Goal: Transaction & Acquisition: Purchase product/service

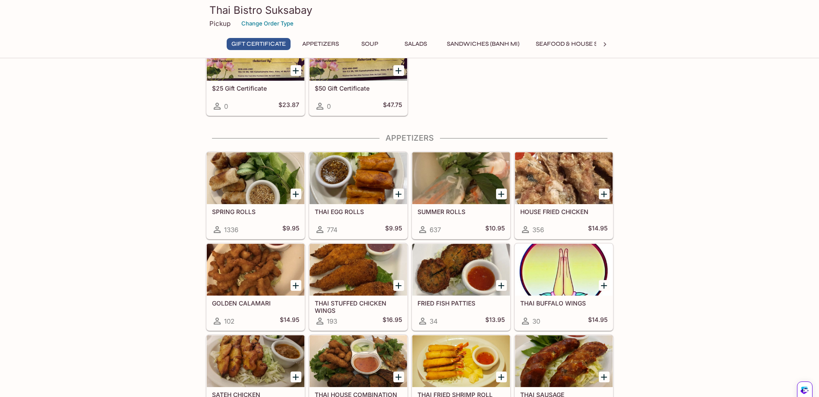
scroll to position [86, 0]
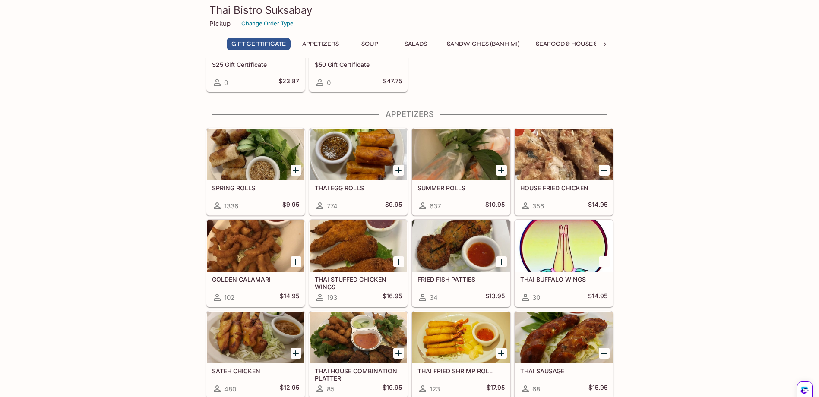
click at [605, 171] on icon "Add HOUSE FRIED CHICKEN" at bounding box center [604, 171] width 6 height 6
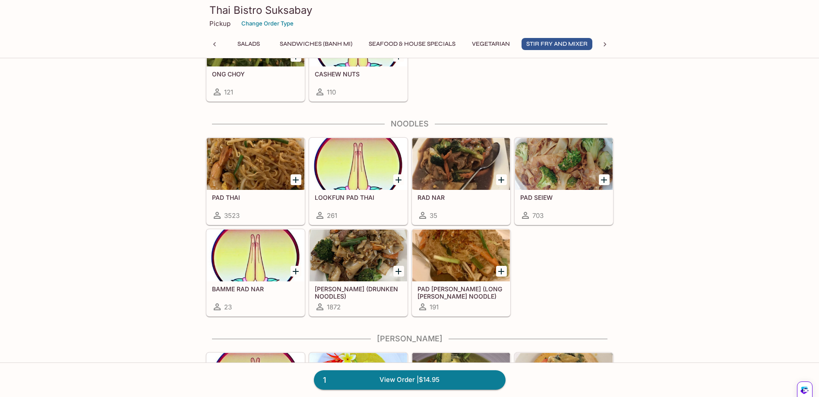
scroll to position [1900, 0]
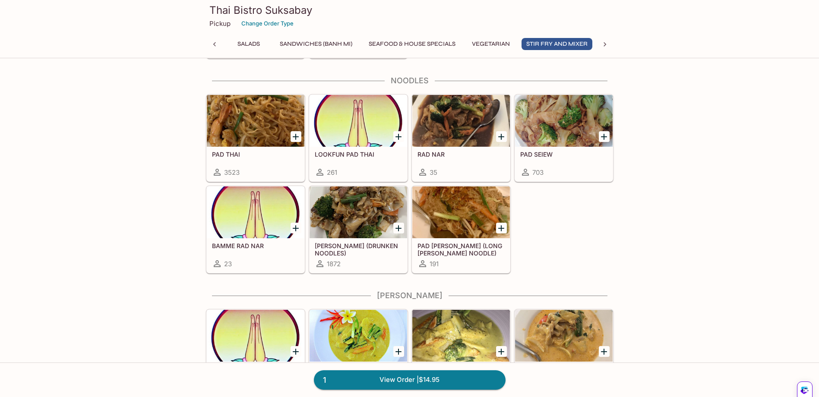
click at [397, 229] on icon "Add KEE MAO (DRUNKEN NOODLES)" at bounding box center [398, 228] width 10 height 10
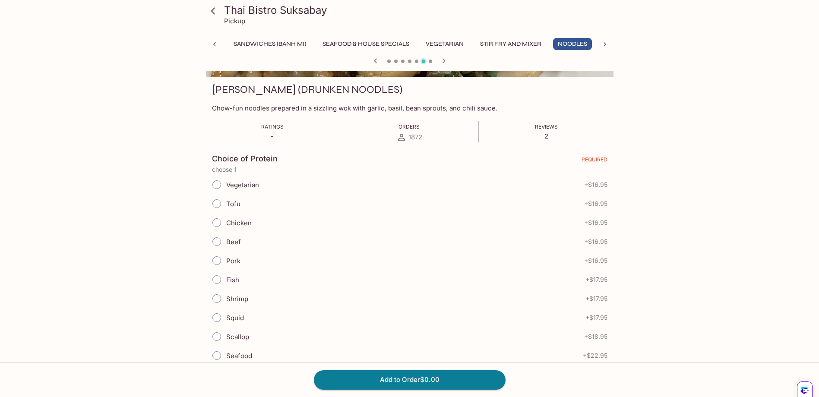
scroll to position [130, 0]
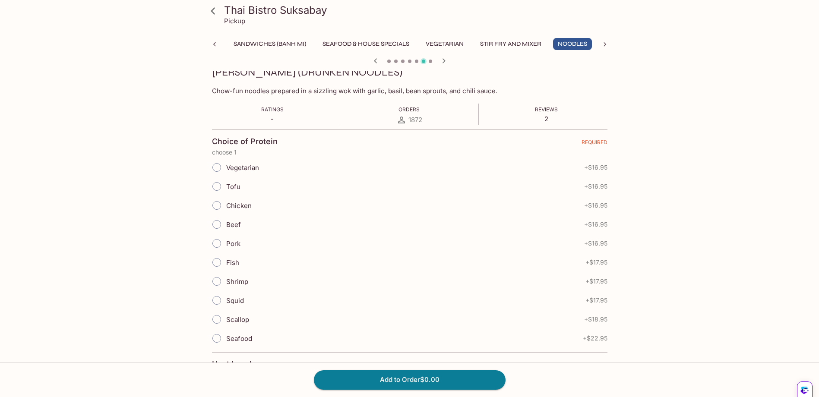
click at [217, 223] on input "Beef" at bounding box center [217, 225] width 18 height 18
radio input "true"
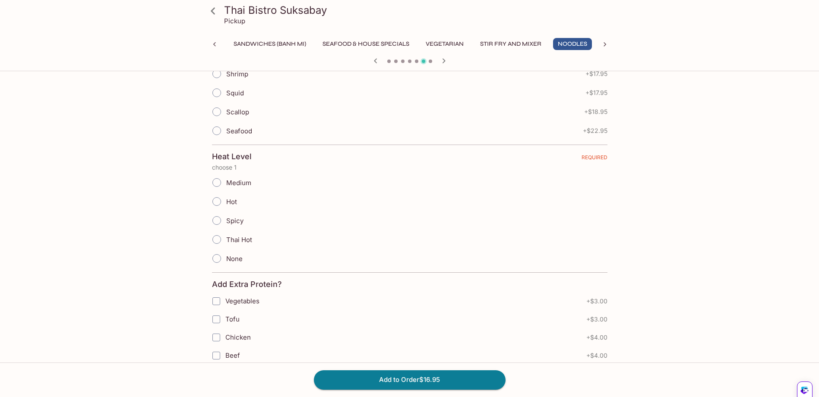
scroll to position [346, 0]
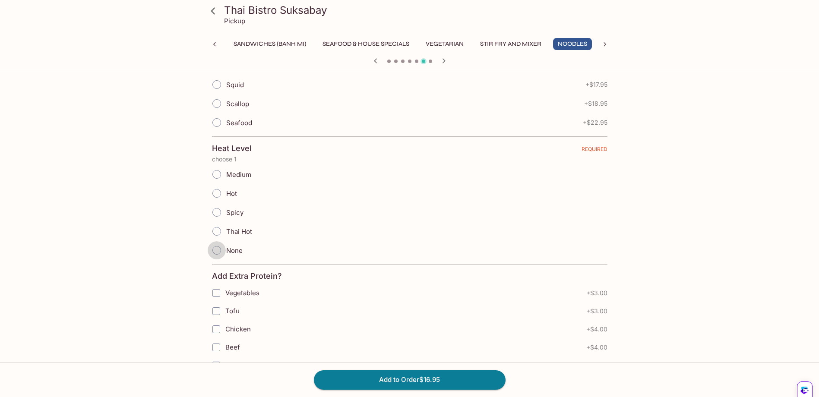
click at [216, 252] on input "None" at bounding box center [217, 250] width 18 height 18
radio input "true"
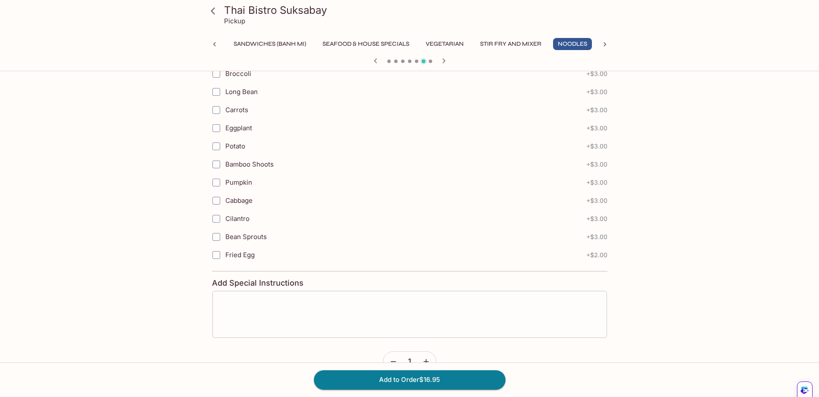
scroll to position [910, 0]
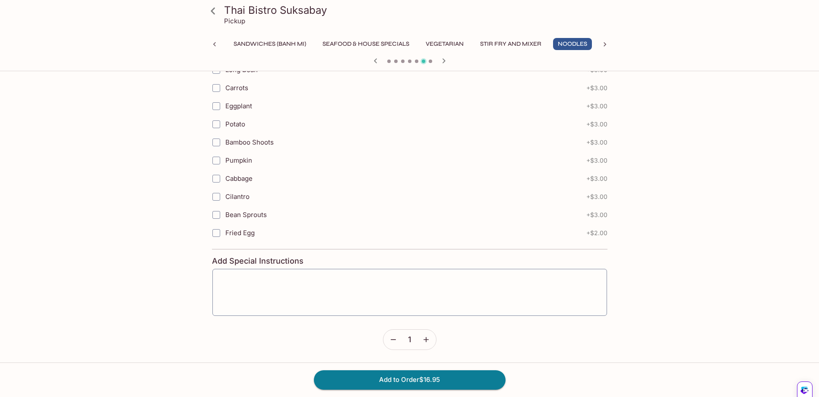
click at [427, 339] on icon "button" at bounding box center [426, 340] width 9 height 9
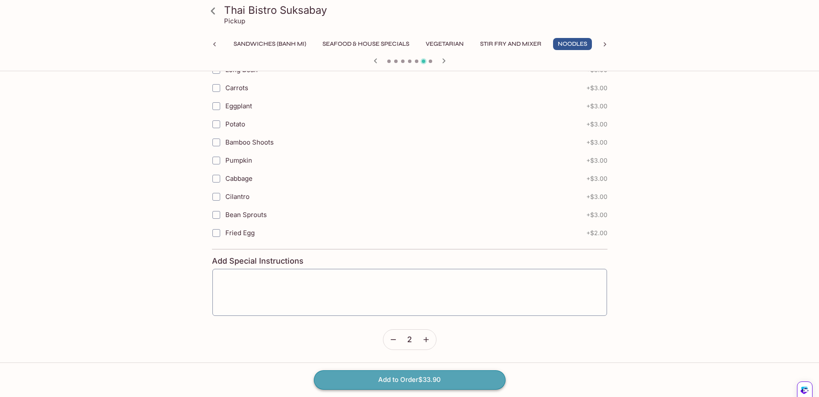
click at [403, 378] on button "Add to Order $33.90" at bounding box center [410, 380] width 192 height 19
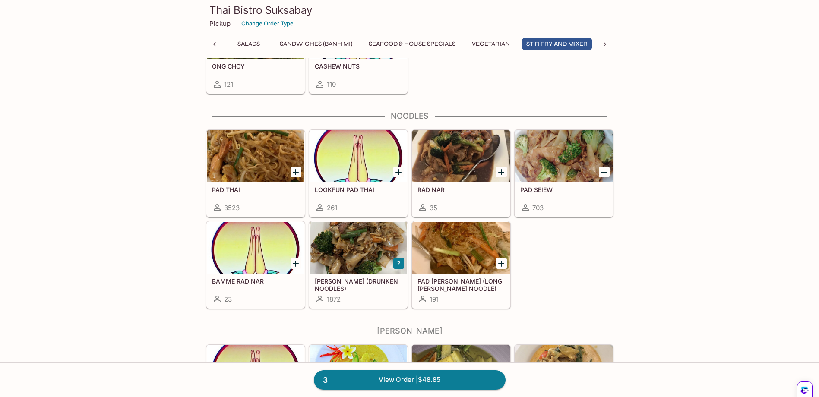
scroll to position [1900, 0]
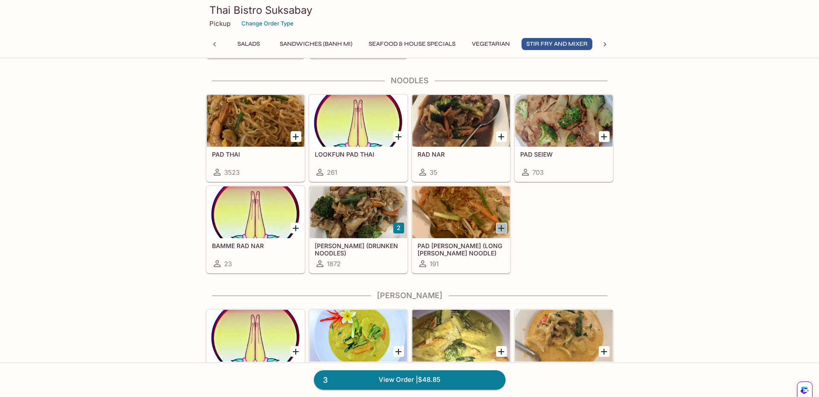
click at [501, 227] on icon "Add PAD WOON SEN (LONG RICE NOODLE)" at bounding box center [501, 228] width 10 height 10
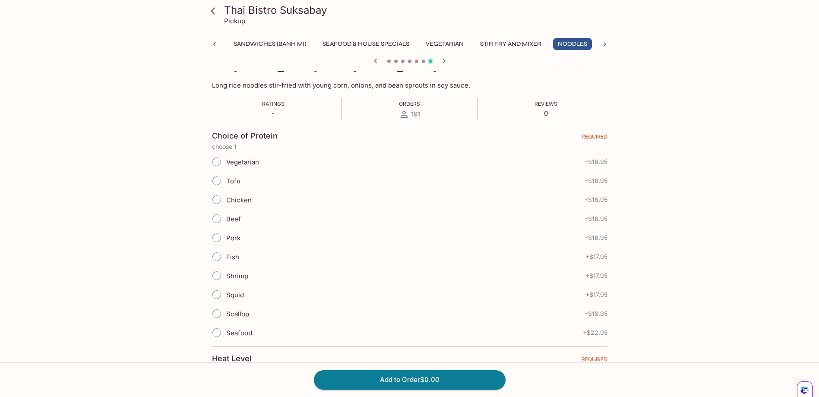
scroll to position [173, 0]
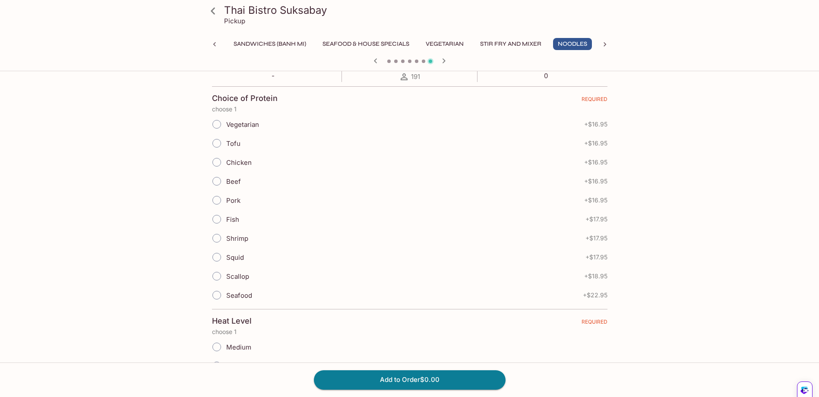
click at [219, 183] on input "Beef" at bounding box center [217, 181] width 18 height 18
radio input "true"
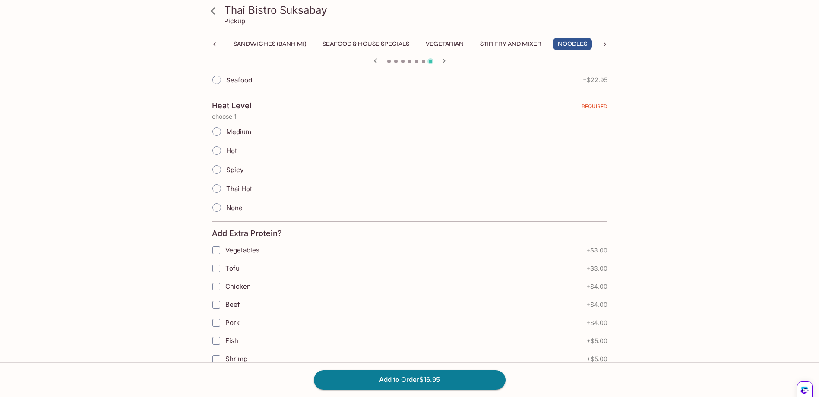
scroll to position [389, 0]
click at [215, 209] on input "None" at bounding box center [217, 207] width 18 height 18
radio input "true"
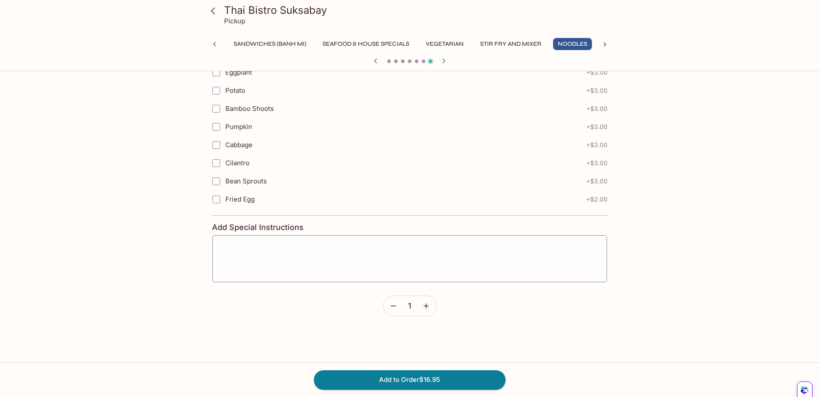
scroll to position [950, 0]
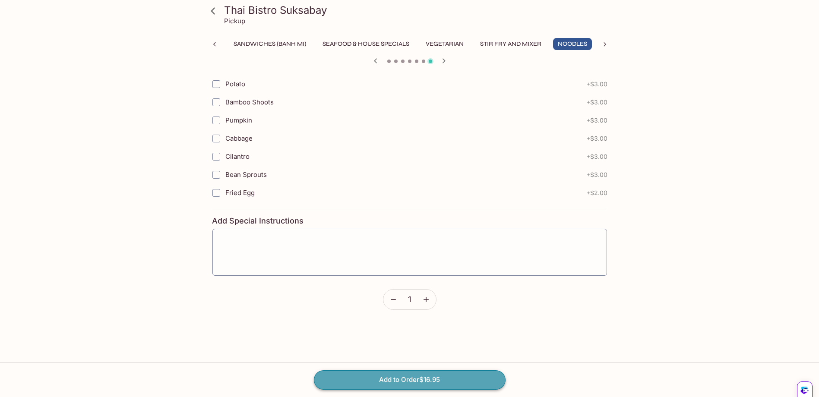
click at [436, 379] on button "Add to Order $16.95" at bounding box center [410, 380] width 192 height 19
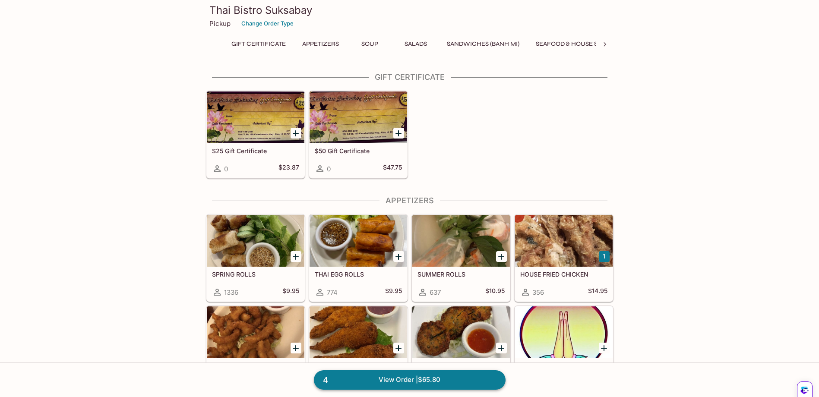
click at [400, 378] on link "4 View Order | $65.80" at bounding box center [410, 380] width 192 height 19
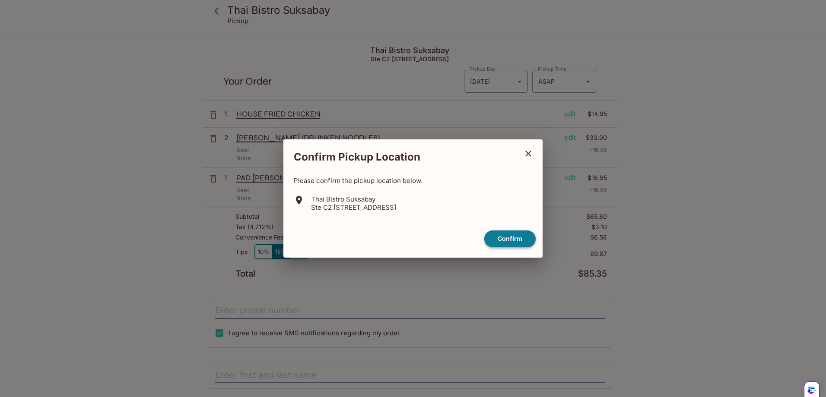
click at [510, 239] on button "Confirm" at bounding box center [509, 239] width 51 height 17
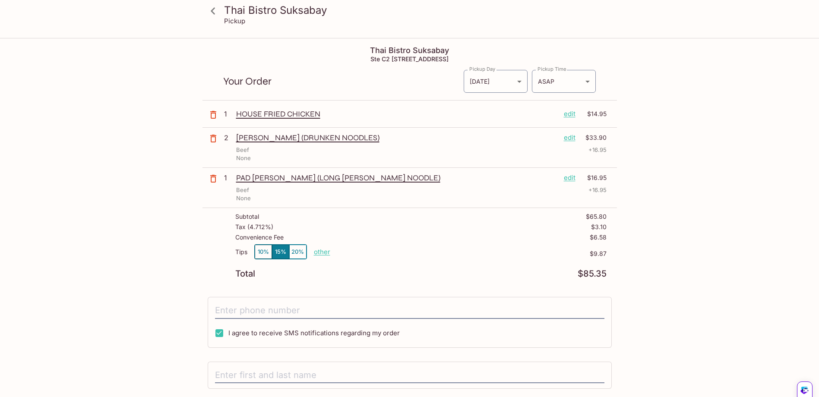
click at [567, 115] on p "edit" at bounding box center [570, 114] width 12 height 10
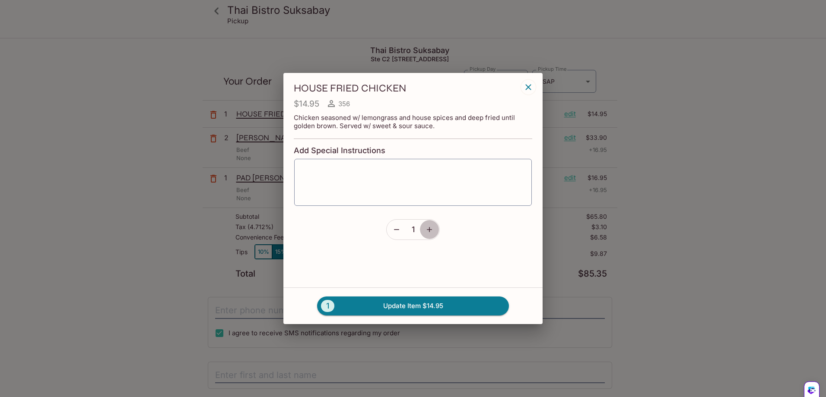
click at [431, 229] on icon "button" at bounding box center [429, 229] width 9 height 9
click at [326, 165] on div "x ​" at bounding box center [413, 183] width 238 height 48
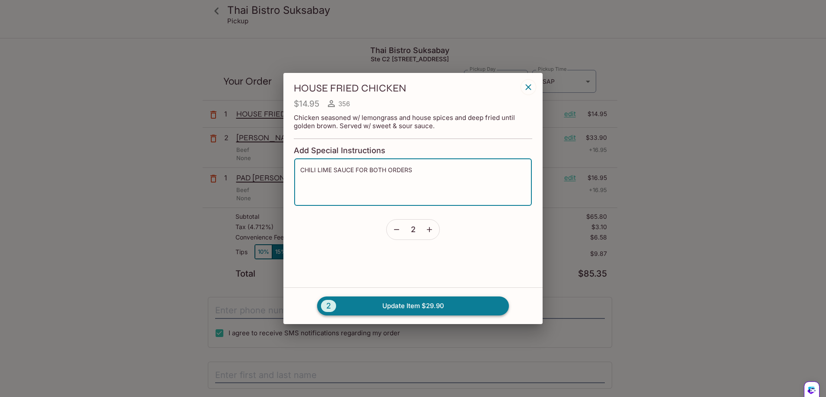
type textarea "CHILI LIME SAUCE FOR BOTH ORDERS"
click at [403, 308] on button "2 Update Item $29.90" at bounding box center [413, 306] width 192 height 19
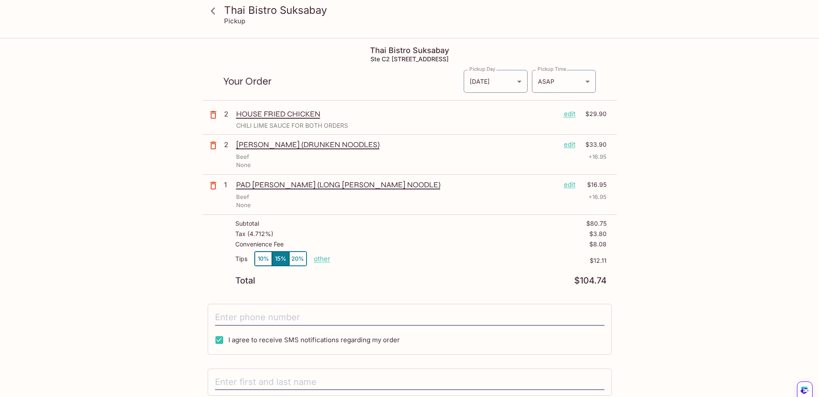
click at [320, 258] on p "other" at bounding box center [322, 259] width 16 height 8
drag, startPoint x: 370, startPoint y: 257, endPoint x: 425, endPoint y: 254, distance: 55.8
click at [425, 254] on div "Tips 10% 15% 20% Done 12.11 $12.11" at bounding box center [420, 263] width 371 height 25
type input "0.00"
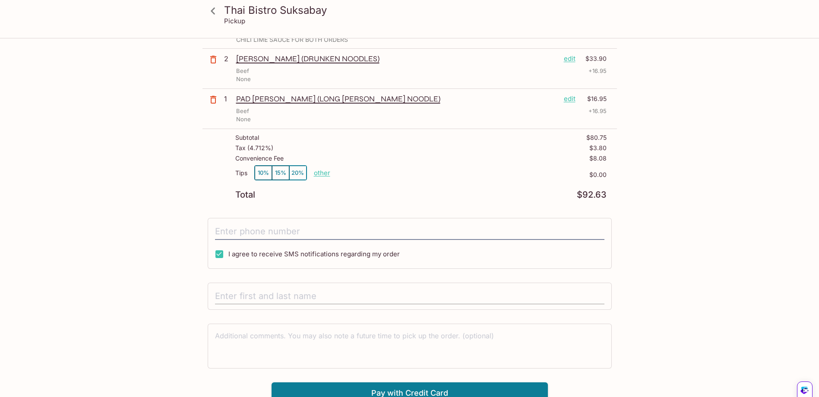
scroll to position [86, 0]
click at [244, 231] on input "tel" at bounding box center [410, 231] width 390 height 16
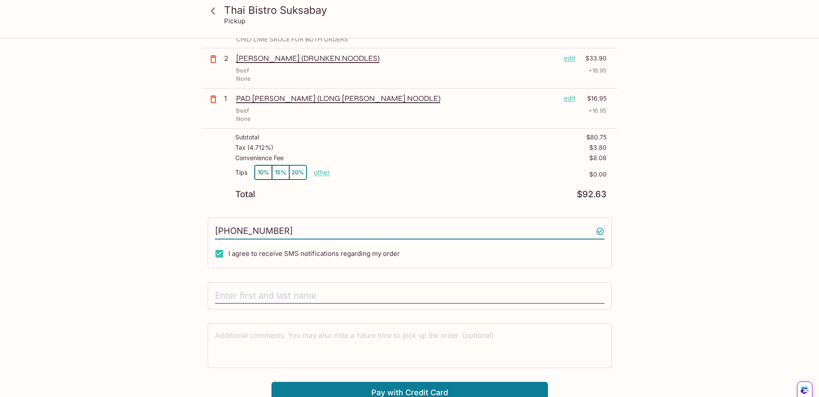
scroll to position [93, 0]
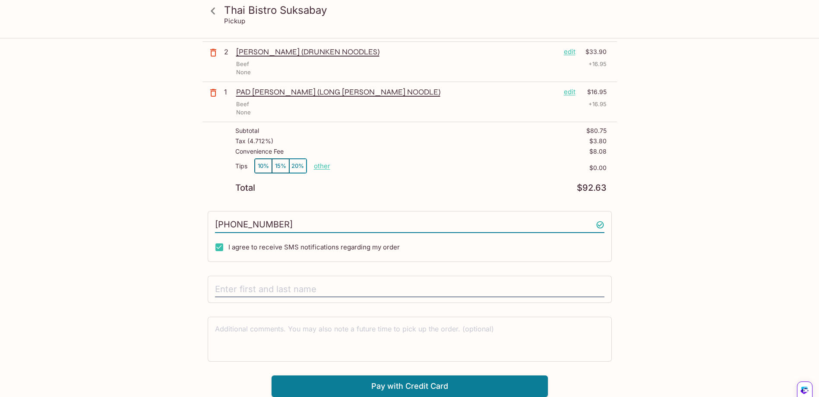
type input "(808) 429-3174"
type input "r"
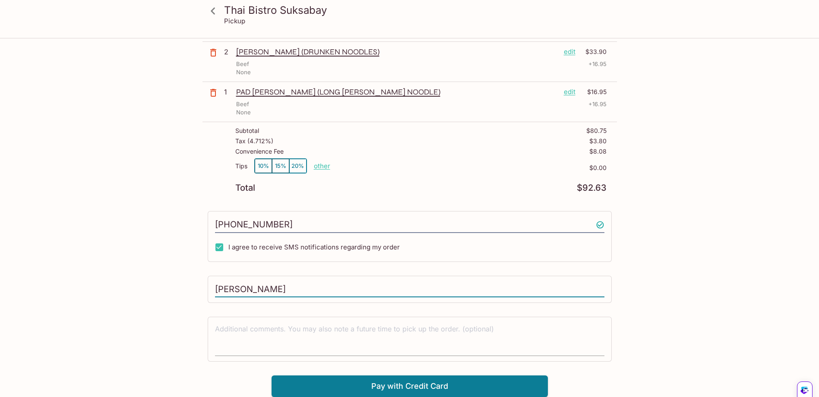
type input "Reyn Sugitaya"
click at [347, 334] on textarea at bounding box center [410, 339] width 390 height 30
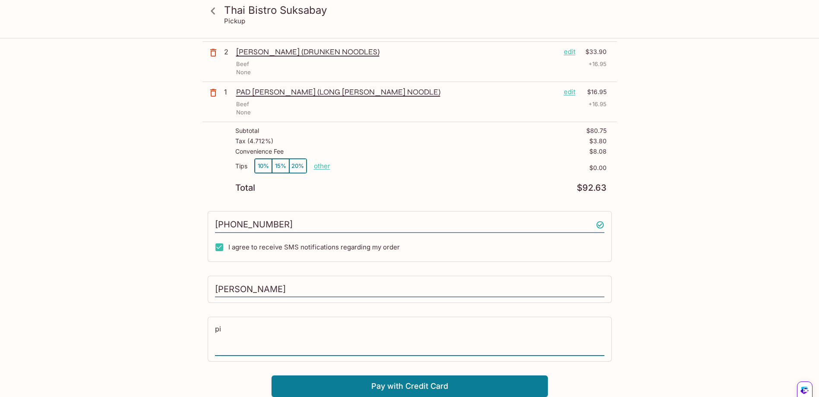
type textarea "p"
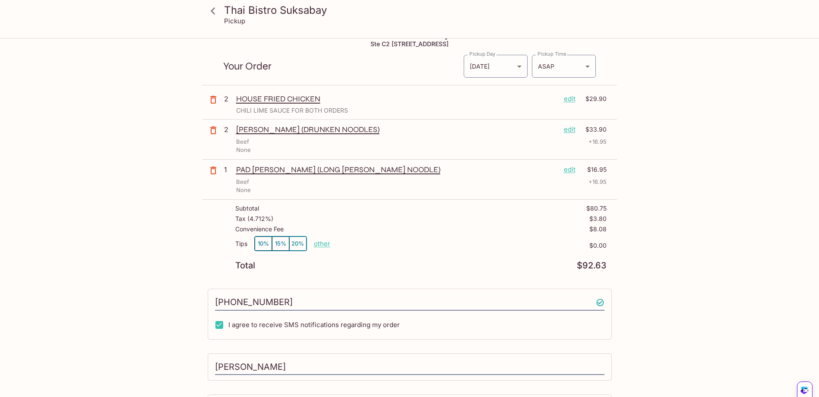
scroll to position [0, 0]
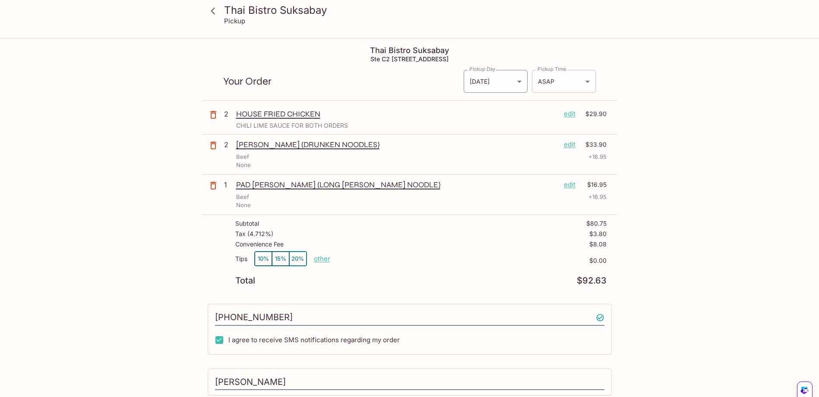
type textarea "PICK UP AROUND 6:30 TODAY SUNDAY AUGUST 10"
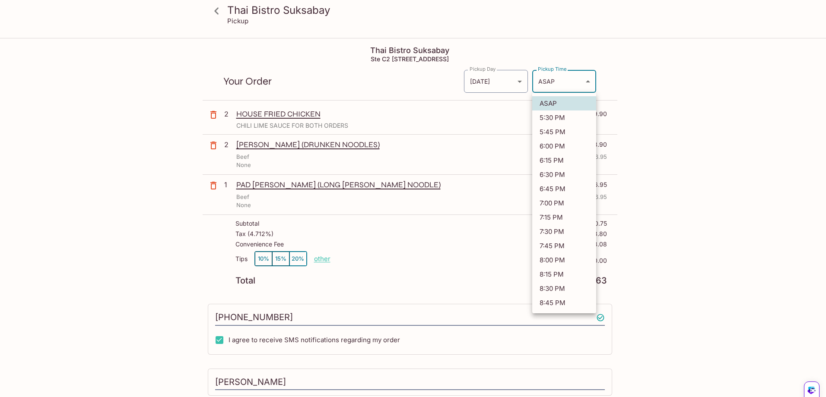
click at [587, 81] on body "Thai Bistro Suksabay Pickup Thai Bistro Suksabay Ste C2 98, 199 Kamehameha Hwy,…" at bounding box center [413, 237] width 826 height 397
click at [567, 176] on li "6:30 PM" at bounding box center [564, 175] width 64 height 14
type input "2025-08-11T04:30:34.000000Z"
